Goal: Information Seeking & Learning: Learn about a topic

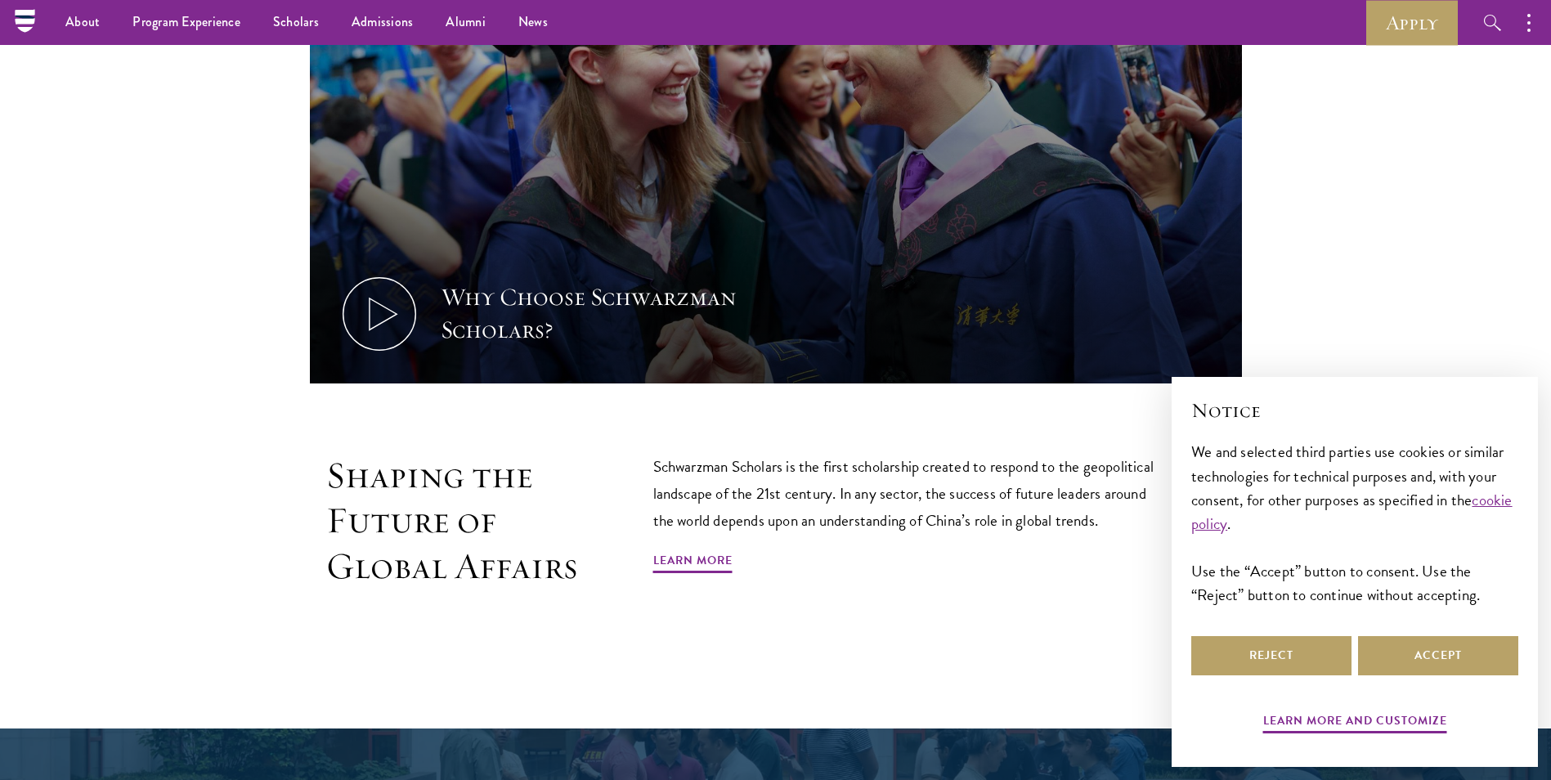
scroll to position [617, 0]
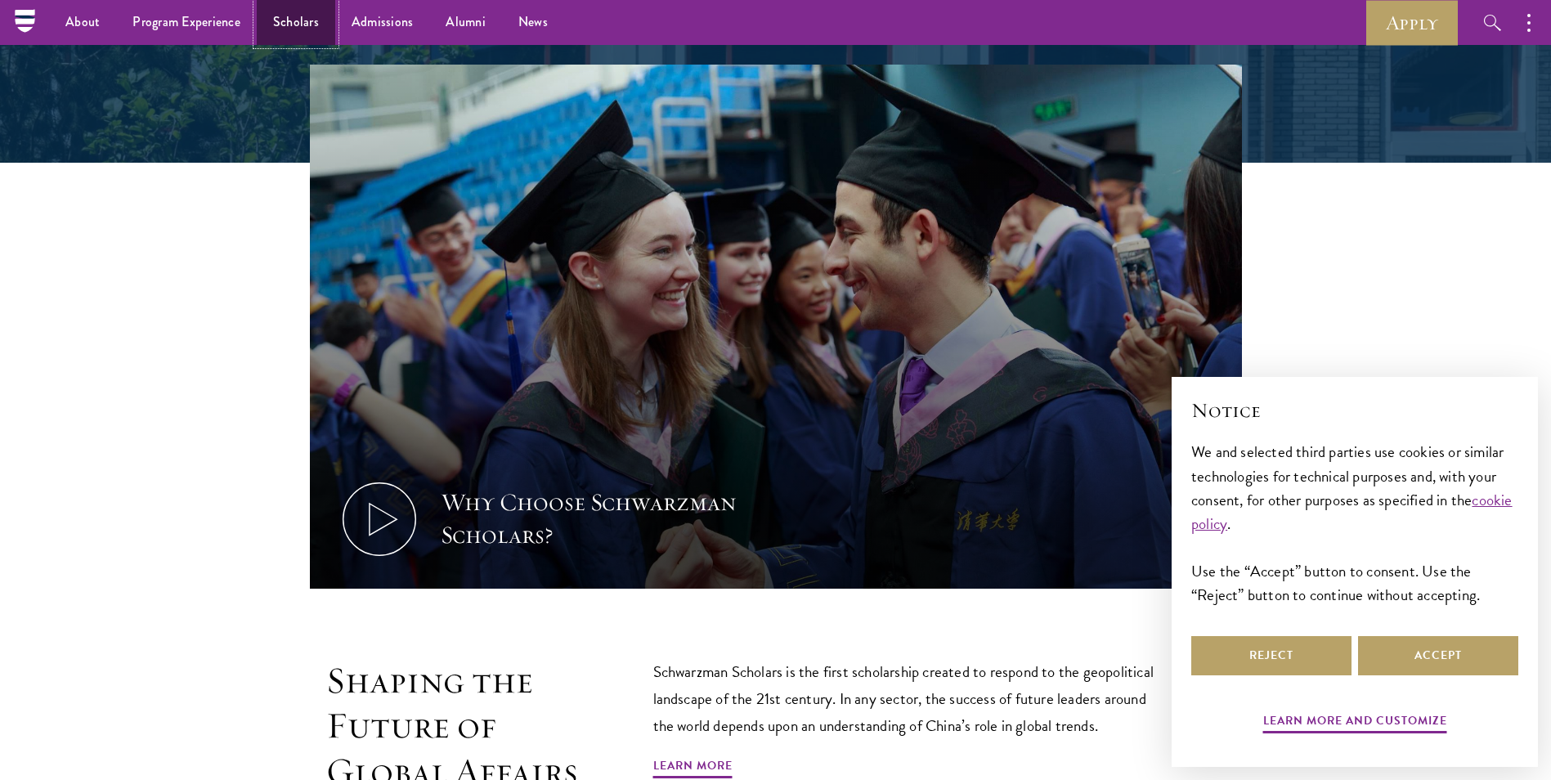
click at [282, 17] on link "Scholars" at bounding box center [296, 22] width 78 height 45
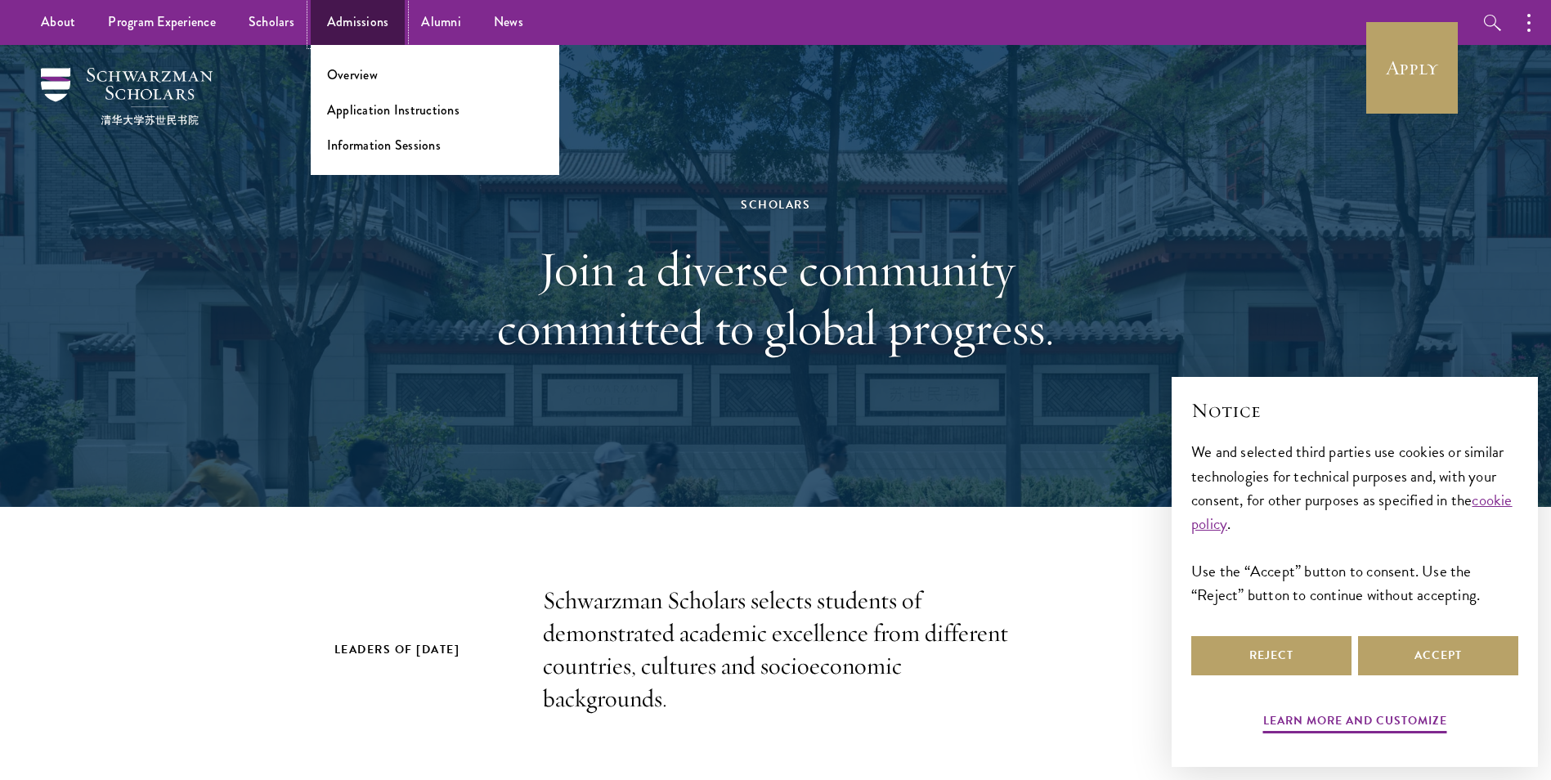
click at [345, 29] on link "Admissions" at bounding box center [358, 22] width 95 height 45
